Goal: Task Accomplishment & Management: Use online tool/utility

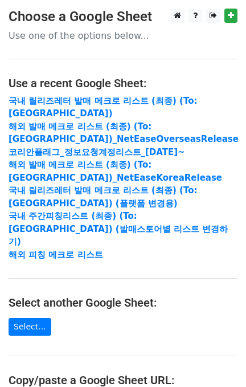
scroll to position [152, 0]
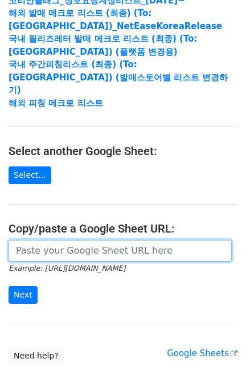
drag, startPoint x: 83, startPoint y: 233, endPoint x: 77, endPoint y: 238, distance: 8.1
click at [83, 240] on input "url" at bounding box center [121, 251] width 224 height 22
paste input "https://docs.google.com/spreadsheets/d/1KHcYv3-vWRWtZN51Yi1JdLg8VtCH7JkDX6q9Zm9…"
type input "https://docs.google.com/spreadsheets/d/1KHcYv3-vWRWtZN51Yi1JdLg8VtCH7JkDX6q9Zm9…"
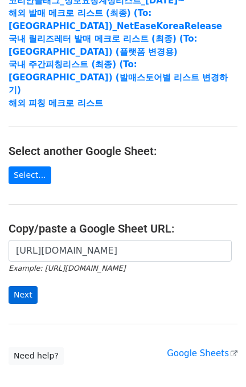
scroll to position [0, 0]
click at [11, 286] on input "Next" at bounding box center [23, 295] width 29 height 18
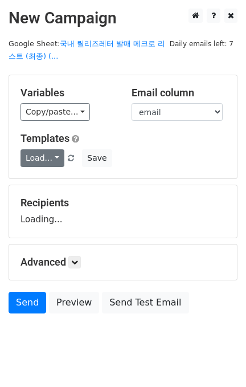
click at [37, 151] on link "Load..." at bounding box center [43, 158] width 44 height 18
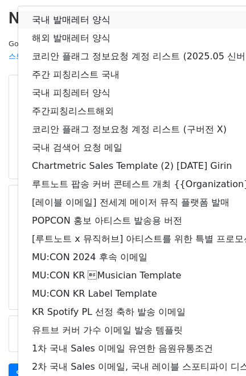
click at [78, 19] on link "국내 발매레터 양식" at bounding box center [201, 20] width 366 height 18
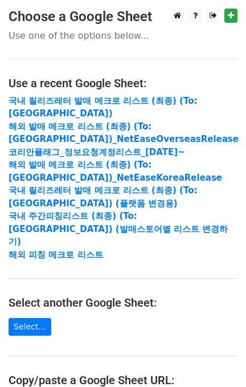
scroll to position [207, 0]
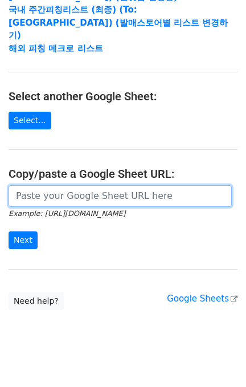
click at [91, 187] on input "url" at bounding box center [121, 196] width 224 height 22
paste input "https://docs.google.com/spreadsheets/d/1PqhN25DqTE7cknRQ7tPKV69PWXiE_dEo5T_w5FT…"
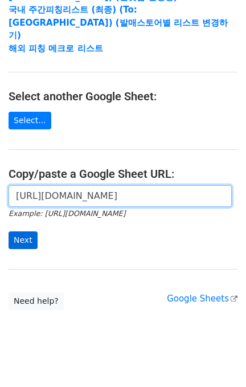
type input "https://docs.google.com/spreadsheets/d/1PqhN25DqTE7cknRQ7tPKV69PWXiE_dEo5T_w5FT…"
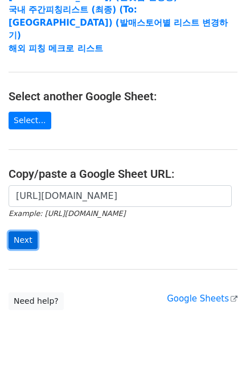
click at [23, 232] on input "Next" at bounding box center [23, 241] width 29 height 18
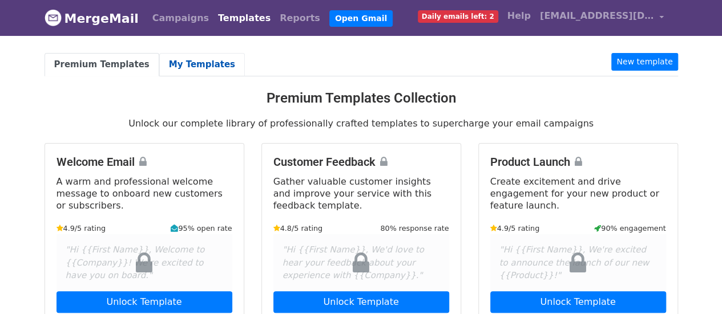
click at [177, 73] on link "My Templates" at bounding box center [202, 64] width 86 height 23
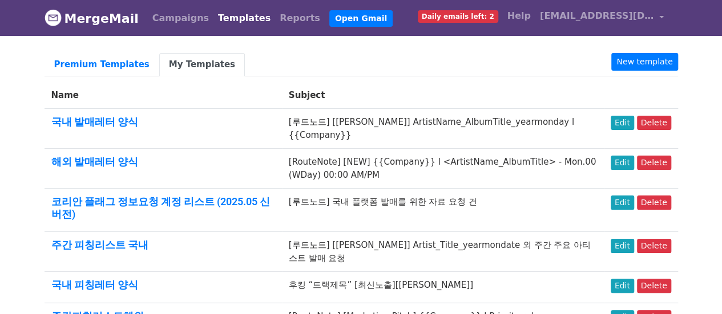
click at [333, 121] on td "[루트노트] [[PERSON_NAME]] ArtistName_AlbumTitle_yearmonday l {{Company}}" at bounding box center [443, 129] width 322 height 40
click at [626, 120] on link "Edit" at bounding box center [622, 123] width 23 height 14
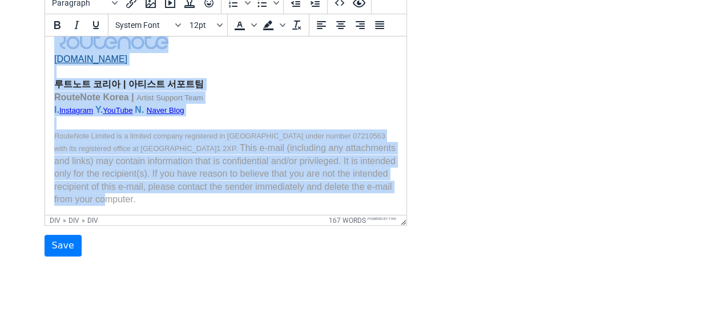
scroll to position [261, 0]
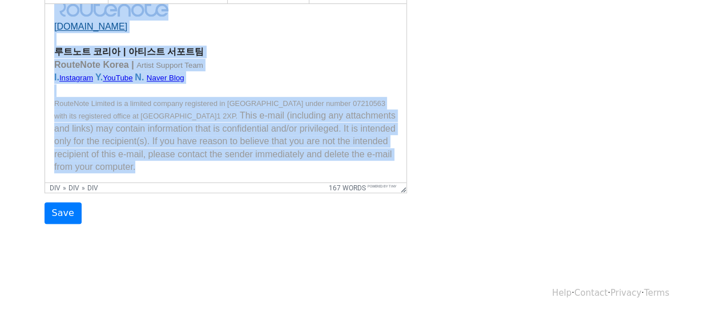
drag, startPoint x: 55, startPoint y: 106, endPoint x: 362, endPoint y: 343, distance: 387.9
copy div "www.routenote.com 루트노트 코리아 | 아티스트 서포트팀 RouteNote Korea | Artist Support Team I.…"
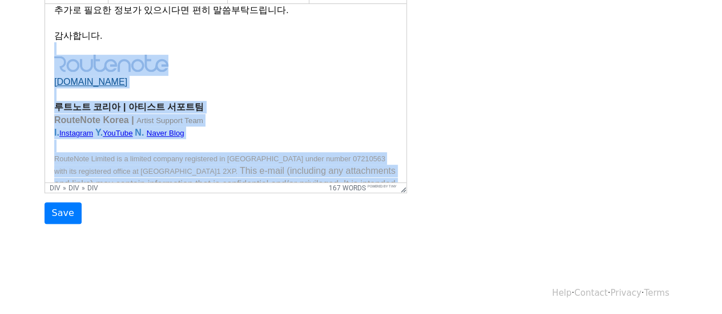
click at [58, 45] on div at bounding box center [225, 48] width 343 height 13
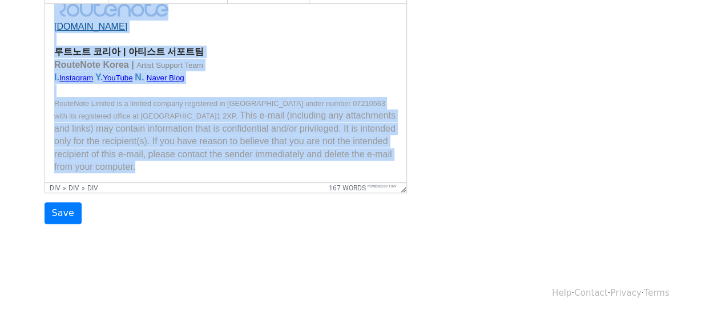
drag, startPoint x: 60, startPoint y: 46, endPoint x: 393, endPoint y: 297, distance: 416.7
copy div "www.routenote.com 루트노트 코리아 | 아티스트 서포트팀 RouteNote Korea | Artist Support Team I.…"
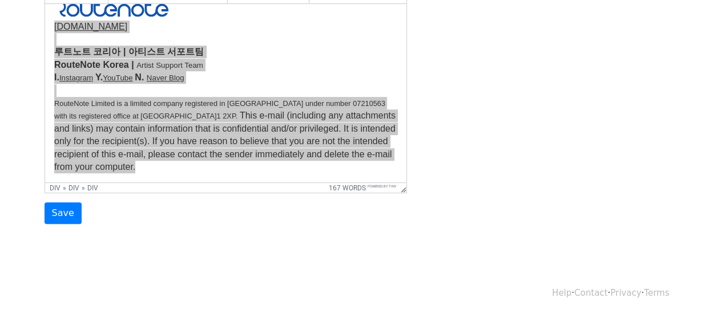
drag, startPoint x: 252, startPoint y: 253, endPoint x: 258, endPoint y: 244, distance: 11.3
click at [252, 253] on body "MergeMail Campaigns Templates Reports Open Gmail Daily emails left: 2 Help kore…" at bounding box center [361, 4] width 722 height 531
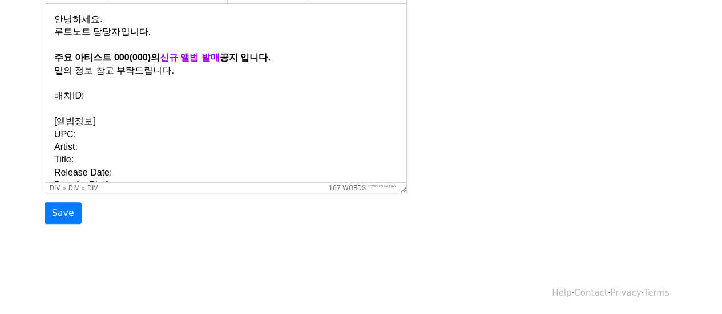
scroll to position [90, 0]
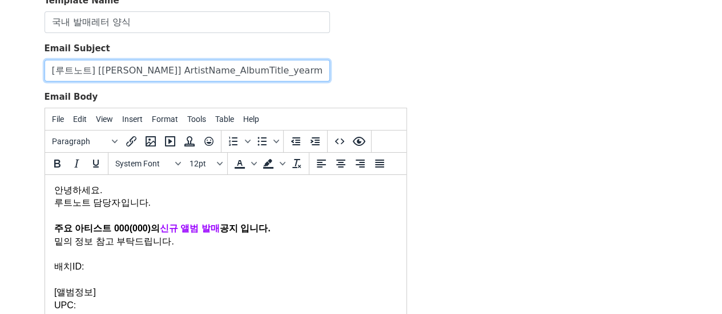
click at [52, 67] on input "[루트노트] [[PERSON_NAME]] ArtistName_AlbumTitle_yearmonday l {{Company}}" at bounding box center [187, 71] width 285 height 22
drag, startPoint x: 51, startPoint y: 68, endPoint x: 419, endPoint y: 68, distance: 368.6
click at [419, 68] on div "Template Name 국내 발매레터 양식 Email Subject [루트노트] [[PERSON_NAME]] ArtistName_AlbumT…" at bounding box center [361, 195] width 650 height 402
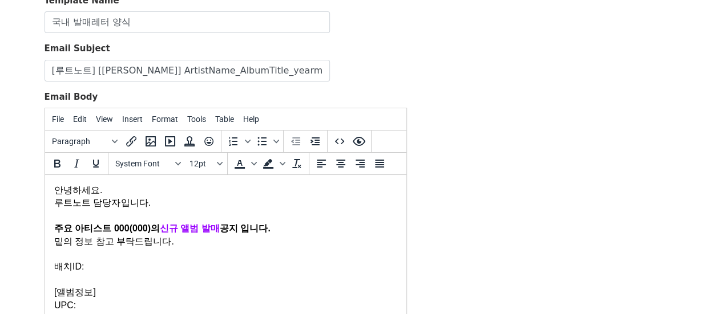
scroll to position [127, 0]
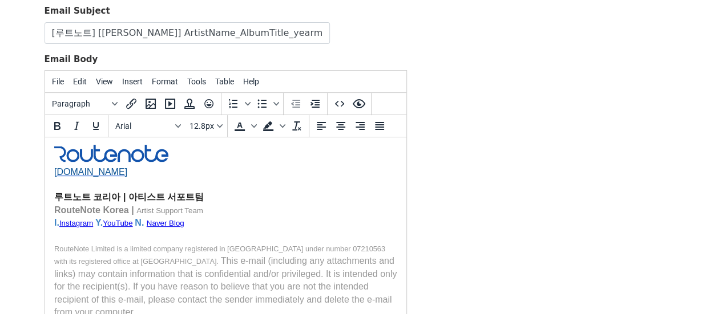
drag, startPoint x: 53, startPoint y: 189, endPoint x: 143, endPoint y: 270, distance: 120.8
click at [143, 270] on html "안녕하세요. 루트노트 담당자입니다. 주요 아티스트 000(000)의 신규 앨범 발매 공지 입니다. 밑의 정보 참고 부탁드립니다. 배치ID: […" at bounding box center [225, 15] width 361 height 627
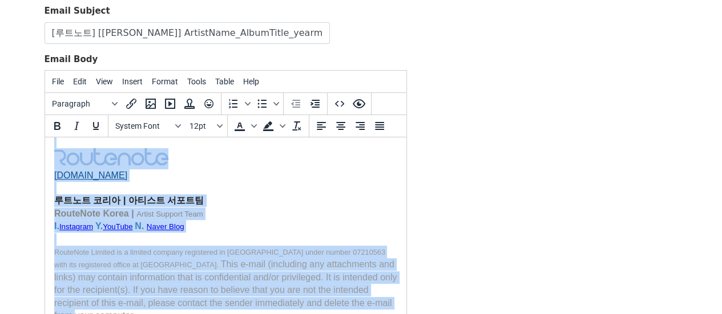
scroll to position [450, 0]
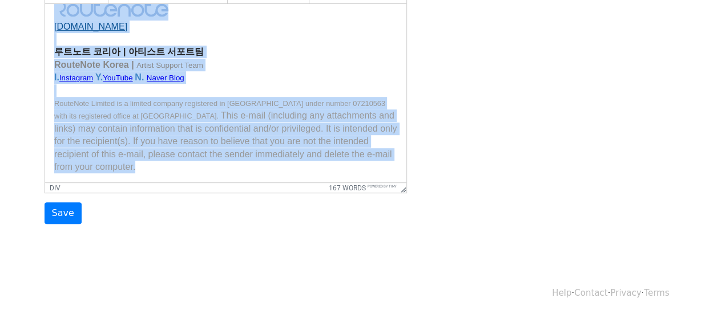
drag, startPoint x: 56, startPoint y: 20, endPoint x: 425, endPoint y: 290, distance: 457.2
copy body "lorem. ipsu dolors. am cons 587(102)a el se do ei tem. in ut la etdolo. maGN: […"
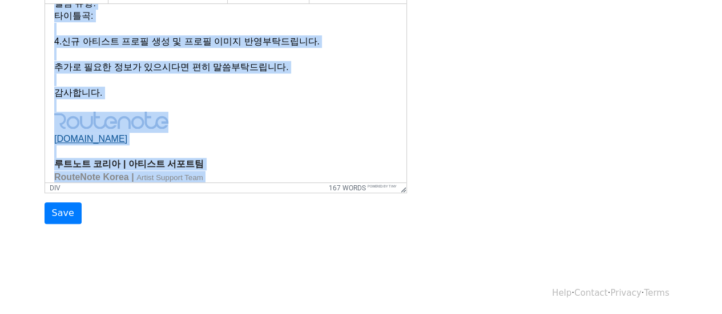
click at [118, 97] on div "감사합니다. [DOMAIN_NAME] 루트노트 코리아 | 아티스트 서포트팀 RouteNote Korea | Artist Support Team…" at bounding box center [225, 187] width 343 height 200
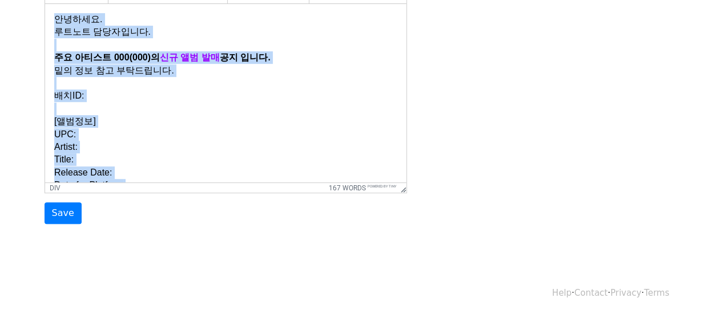
scroll to position [0, 0]
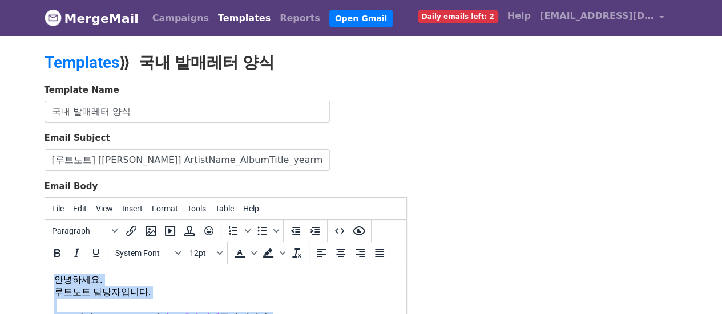
drag, startPoint x: 111, startPoint y: 355, endPoint x: 22, endPoint y: 236, distance: 149.2
copy body "안녕하세요. 루트노트 담당자입니다. 주요 아티스트 000(000)의 신규 앨범 발매 공지 입니다. 밑의 정보 참고 부탁드립니다. 배치ID: […"
click at [186, 294] on div "루트노트 담당자입니다." at bounding box center [225, 292] width 343 height 13
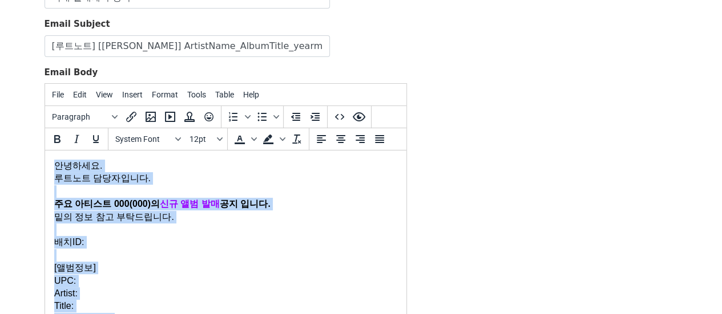
click at [305, 197] on div at bounding box center [225, 191] width 343 height 13
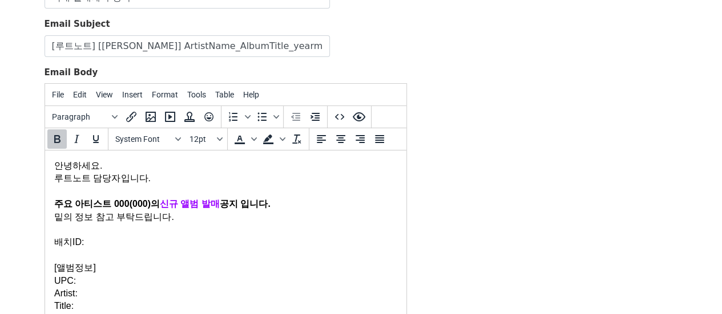
drag, startPoint x: 277, startPoint y: 203, endPoint x: 78, endPoint y: 358, distance: 252.0
copy strong "주요 아티스트 000(000)의 신규 앨범 발매 공지 입니다."
click at [534, 165] on div "Template Name 국내 발매레터 양식 Email Subject [루트노트] [[PERSON_NAME]] ArtistName_AlbumT…" at bounding box center [361, 171] width 650 height 402
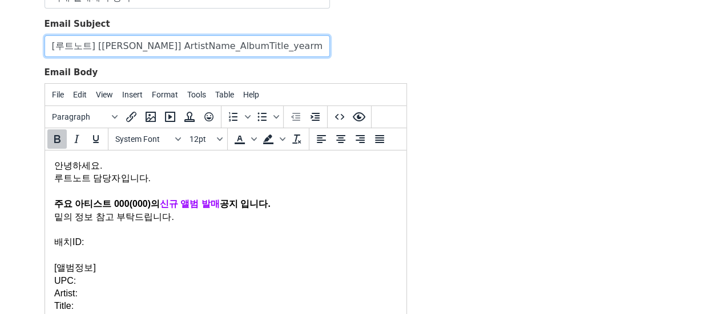
click at [293, 46] on input "[루트노트] [[PERSON_NAME]] ArtistName_AlbumTitle_yearmonday l {{Company}}" at bounding box center [187, 46] width 285 height 22
type input "[루트노트] [[PERSON_NAME]] ArtistName_AlbumTitle_yearmonday l {{company}}"
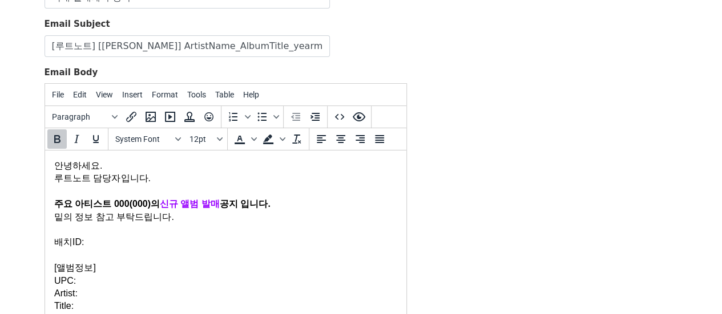
click at [437, 62] on div "Template Name 국내 발매레터 양식 Email Subject [루트노트] [[PERSON_NAME]] ArtistName_AlbumT…" at bounding box center [361, 171] width 650 height 402
click at [149, 209] on strong "주요 아티스트 000(000)의 신규 앨범 발매 공지 입니다." at bounding box center [162, 204] width 216 height 10
click at [518, 54] on div "Template Name 국내 발매레터 양식 Email Subject [루트노트] [[PERSON_NAME]] ArtistName_AlbumT…" at bounding box center [361, 171] width 650 height 402
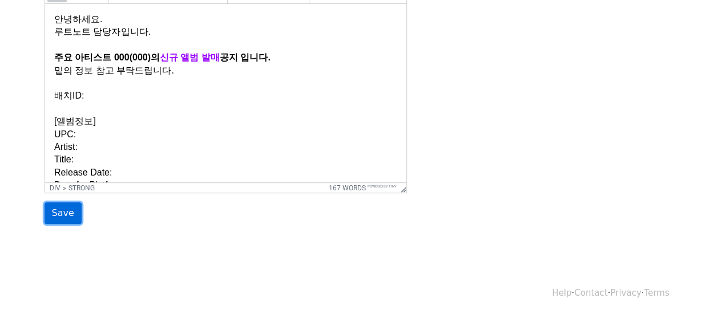
click at [66, 220] on input "Save" at bounding box center [63, 214] width 37 height 22
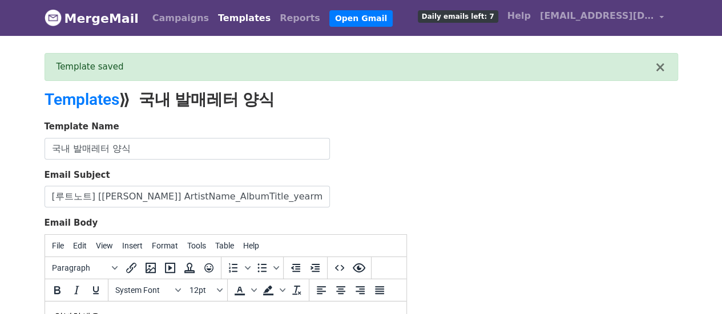
click at [478, 115] on div "Templates ⟫ 국내 발매레터 양식" at bounding box center [361, 105] width 650 height 31
